Goal: Task Accomplishment & Management: Use online tool/utility

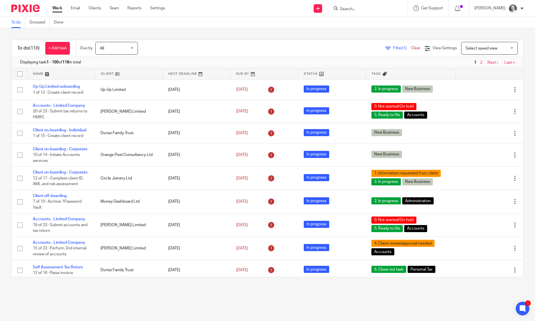
click at [468, 46] on span "Select saved view" at bounding box center [482, 48] width 32 height 4
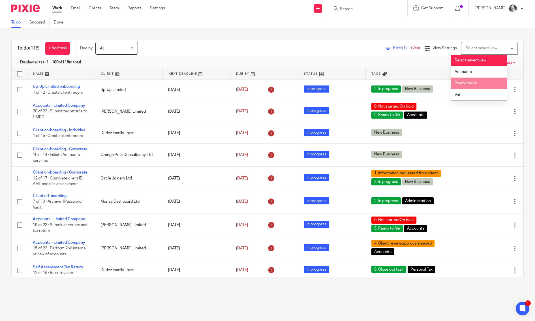
click at [460, 88] on li "Payroll tasks" at bounding box center [479, 84] width 56 height 12
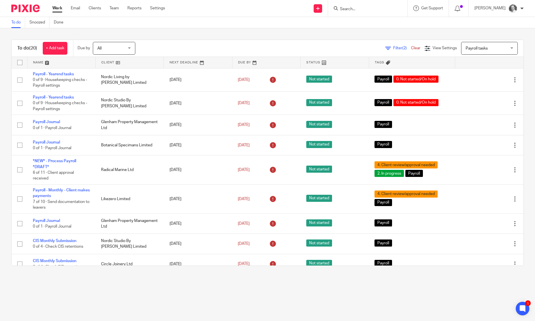
click at [38, 62] on link at bounding box center [61, 62] width 68 height 11
click at [109, 65] on link at bounding box center [130, 62] width 68 height 11
click at [138, 62] on link at bounding box center [130, 62] width 68 height 11
click at [137, 65] on link at bounding box center [130, 62] width 68 height 11
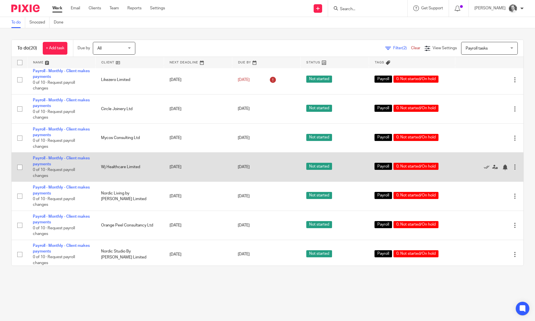
scroll to position [325, 0]
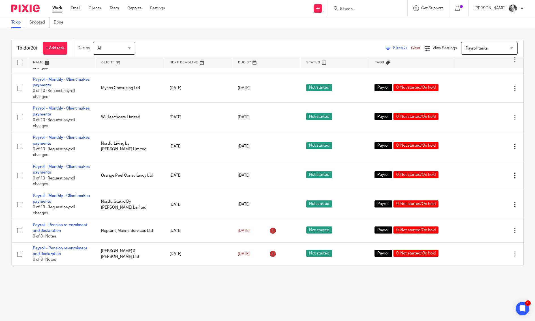
click at [106, 61] on link at bounding box center [130, 62] width 68 height 11
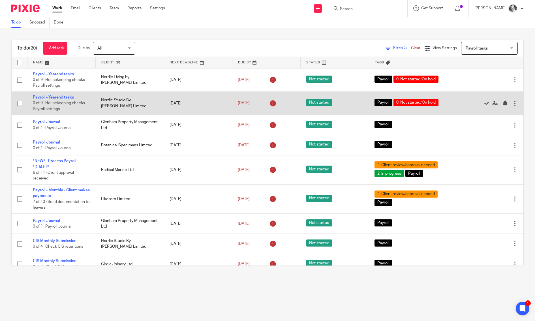
scroll to position [9, 0]
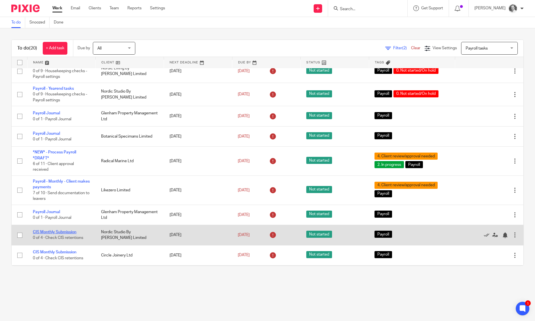
click at [51, 234] on link "CIS Monthly Submission" at bounding box center [55, 232] width 44 height 4
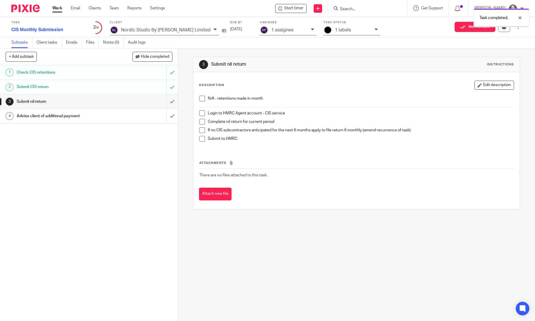
click at [167, 116] on input "submit" at bounding box center [89, 116] width 178 height 14
click at [170, 98] on input "submit" at bounding box center [89, 102] width 178 height 14
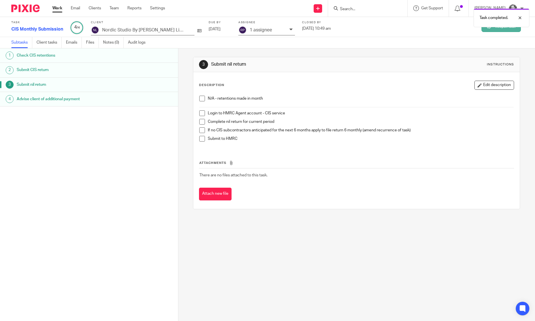
click at [495, 29] on button "Reopen task" at bounding box center [501, 27] width 39 height 10
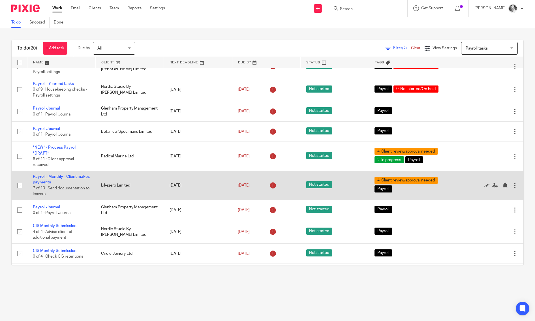
scroll to position [53, 0]
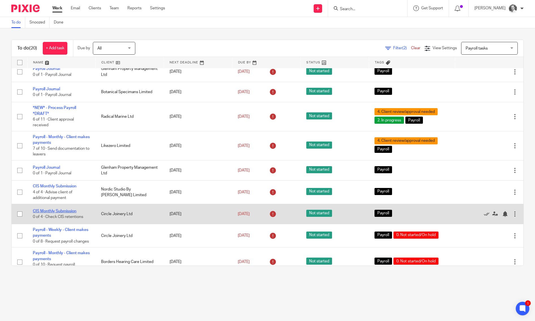
click at [45, 213] on link "CIS Monthly Submission" at bounding box center [55, 211] width 44 height 4
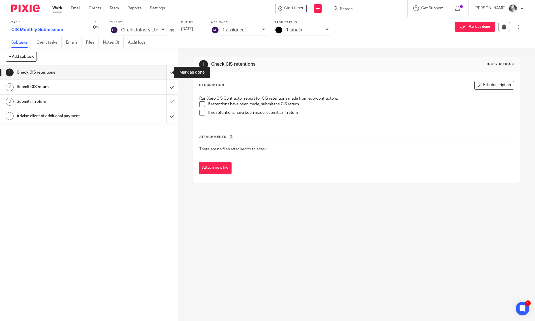
click at [165, 72] on input "submit" at bounding box center [89, 72] width 178 height 14
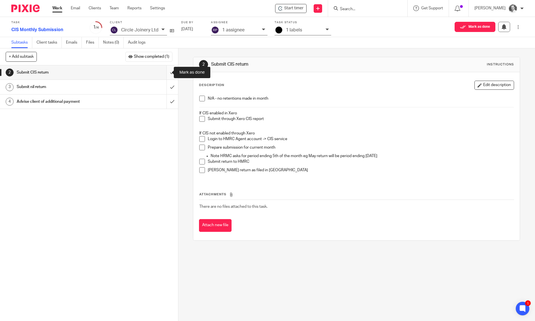
click at [167, 70] on input "submit" at bounding box center [89, 72] width 178 height 14
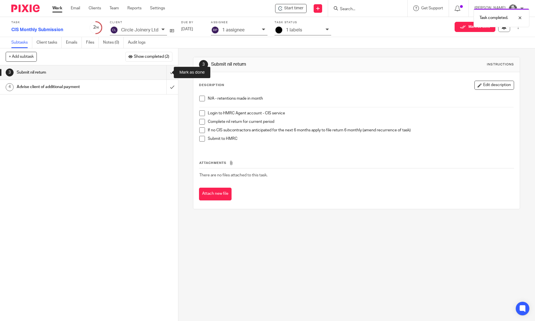
click at [167, 71] on input "submit" at bounding box center [89, 72] width 178 height 14
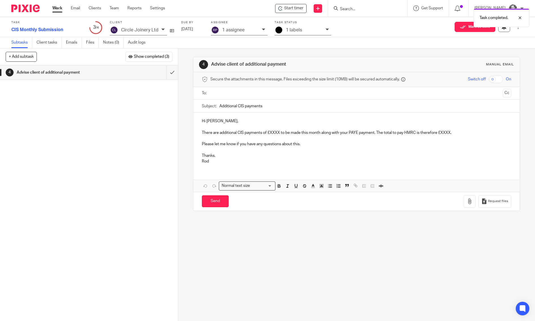
click at [230, 95] on input "text" at bounding box center [356, 93] width 288 height 7
click at [263, 132] on p "There are additional CIS payments of £XXXX to be made this month along with you…" at bounding box center [357, 134] width 310 height 6
click at [274, 134] on p "There are additional CIS payments of £XXXX to be made this month along with you…" at bounding box center [357, 134] width 310 height 6
click at [204, 132] on p "There are additional CIS payments of £XXXX to be made this month along with you…" at bounding box center [357, 134] width 310 height 6
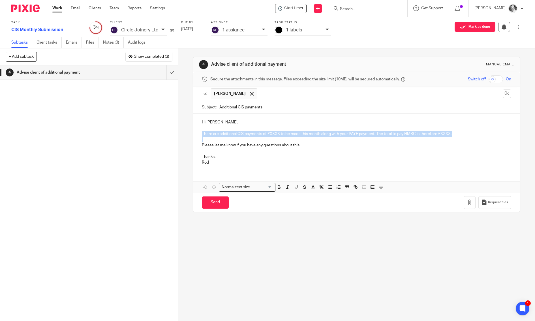
drag, startPoint x: 197, startPoint y: 131, endPoint x: 344, endPoint y: 140, distance: 146.6
click at [344, 140] on div "Hi [PERSON_NAME], There are additional CIS payments of £XXXX to be made this mo…" at bounding box center [356, 142] width 327 height 56
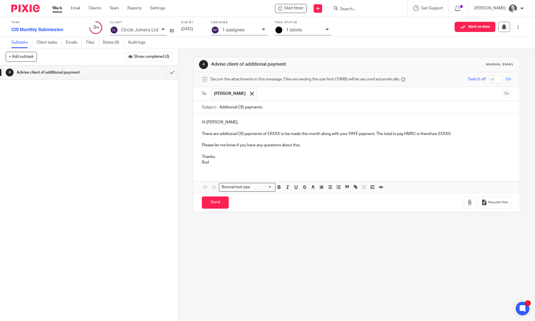
click at [304, 139] on p at bounding box center [357, 140] width 310 height 6
click at [271, 131] on p "There are additional CIS payments of £XXXX to be made this month along with you…" at bounding box center [357, 134] width 310 height 6
click at [202, 134] on p "There are additional CIS payments of £XXXX to be made this month along with you…" at bounding box center [357, 134] width 310 height 6
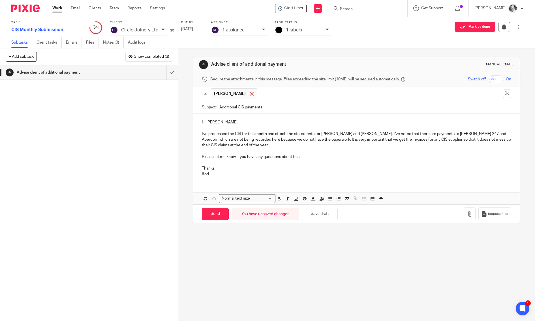
click at [249, 95] on div at bounding box center [252, 93] width 7 height 8
click at [248, 95] on input "text" at bounding box center [356, 93] width 288 height 7
click at [503, 95] on button "Cc" at bounding box center [507, 93] width 8 height 8
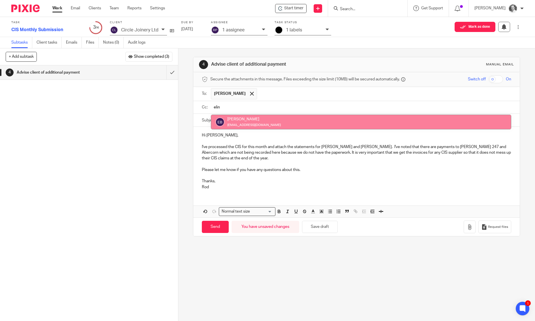
type input "elin"
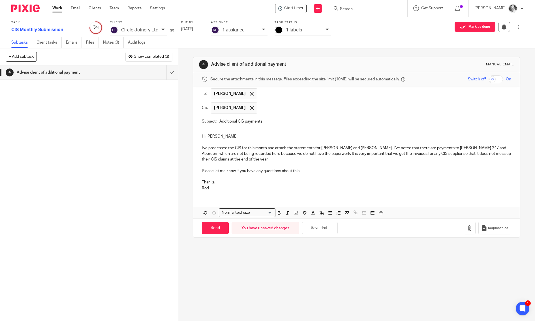
click at [313, 172] on div "Hi [PERSON_NAME], I've processed the CIS for this month and attach the statemen…" at bounding box center [356, 161] width 327 height 67
drag, startPoint x: 312, startPoint y: 170, endPoint x: 185, endPoint y: 167, distance: 127.2
click at [185, 167] on div "4 Advise client of additional payment Manual email Secure the attachments in th…" at bounding box center [356, 184] width 357 height 273
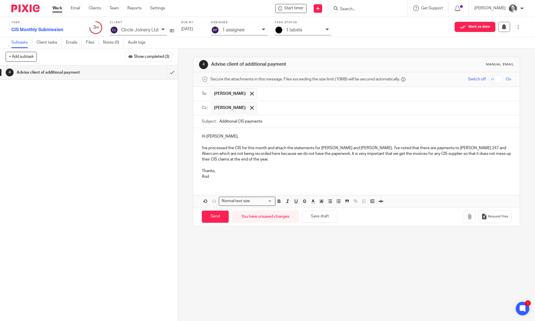
click at [344, 158] on p "I've processed the CIS for this month and attach the statements for [PERSON_NAM…" at bounding box center [357, 153] width 310 height 17
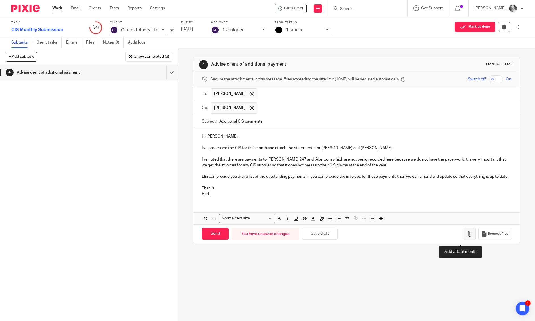
click at [466, 240] on button "button" at bounding box center [470, 234] width 12 height 13
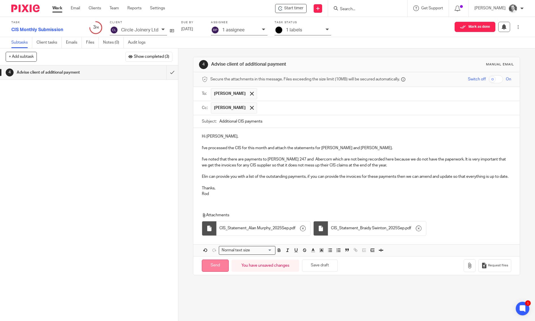
click at [221, 271] on input "Send" at bounding box center [215, 266] width 27 height 12
type input "Sent"
click at [182, 71] on div "4 Advise client of additional payment Manual email Secure the attachments in th…" at bounding box center [356, 184] width 357 height 273
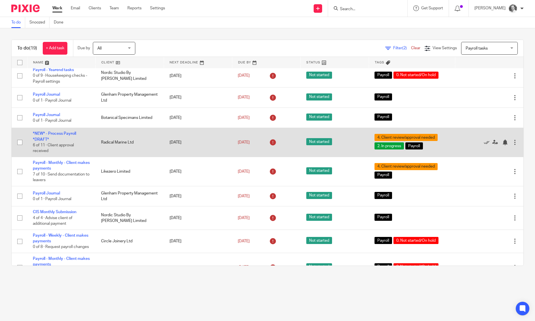
scroll to position [32, 0]
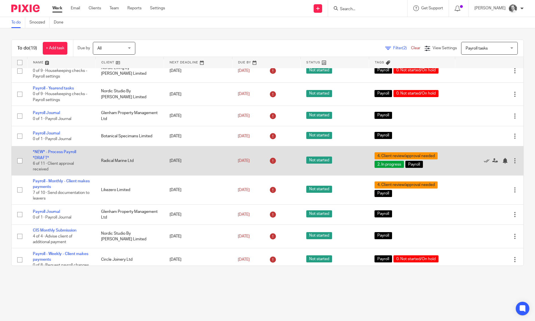
scroll to position [19, 0]
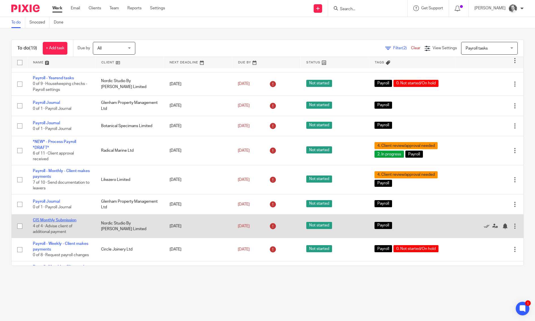
click at [58, 222] on link "CIS Monthly Submission" at bounding box center [55, 220] width 44 height 4
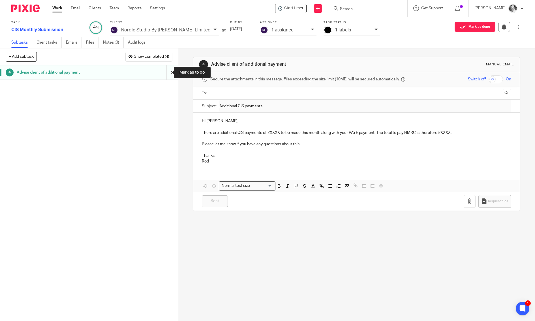
click at [165, 73] on input "submit" at bounding box center [89, 72] width 178 height 14
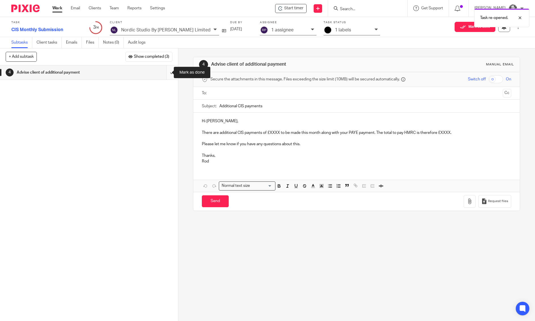
click at [166, 73] on input "submit" at bounding box center [89, 72] width 178 height 14
